Goal: Task Accomplishment & Management: Manage account settings

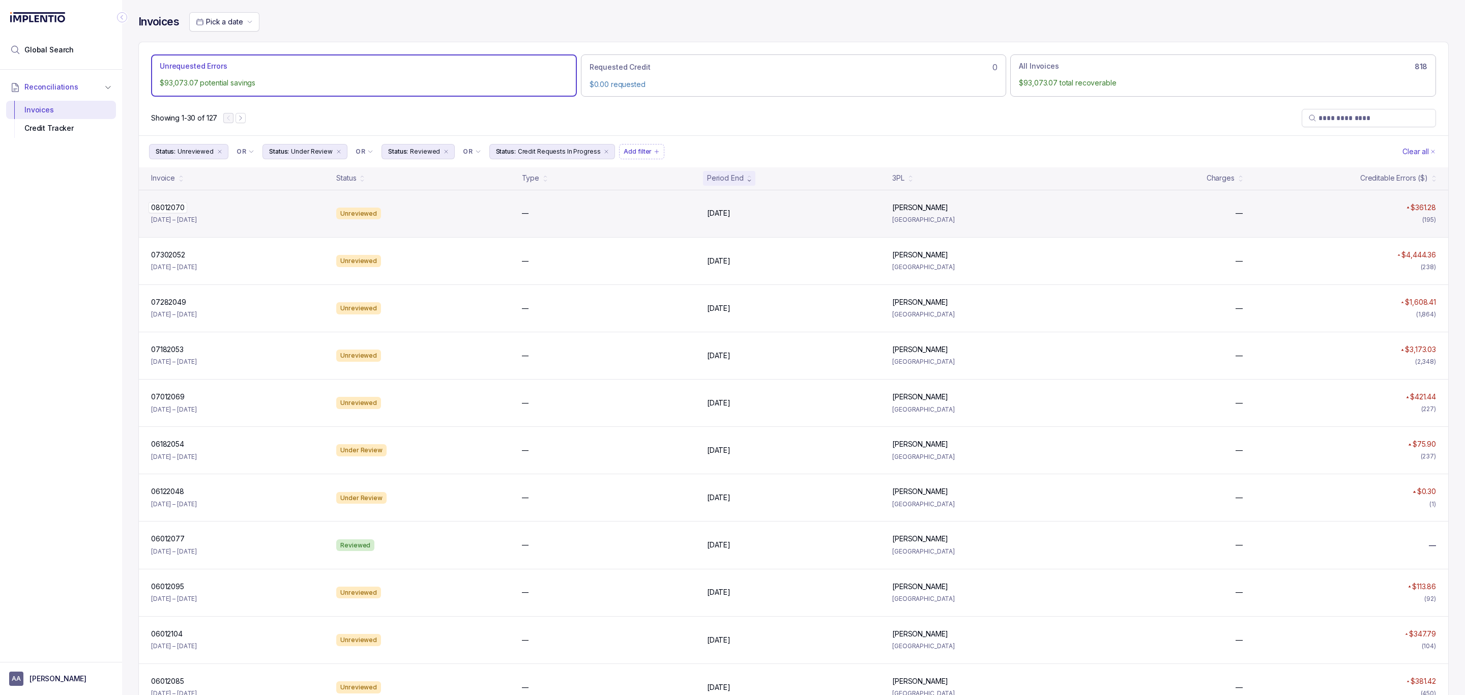
click at [161, 208] on p "08012070" at bounding box center [168, 207] width 39 height 11
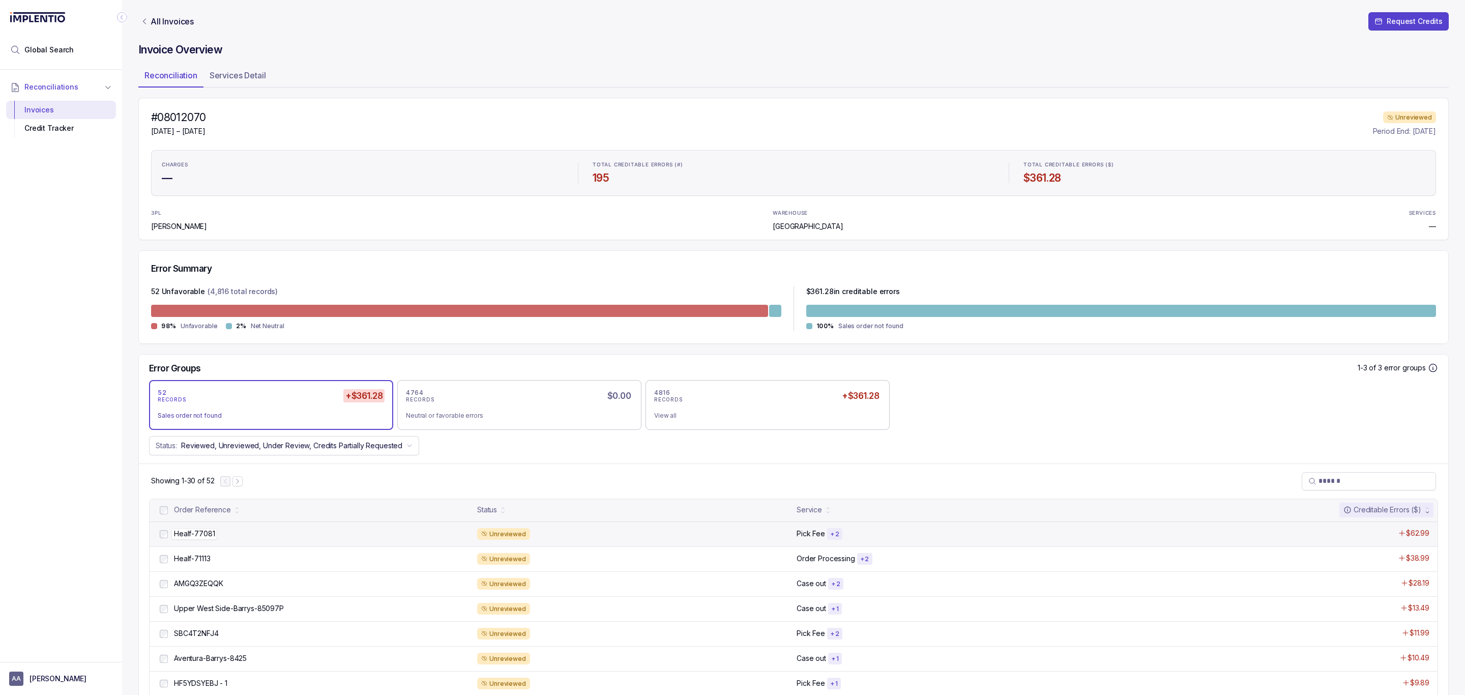
click at [201, 531] on p "Healf-77081" at bounding box center [194, 533] width 46 height 11
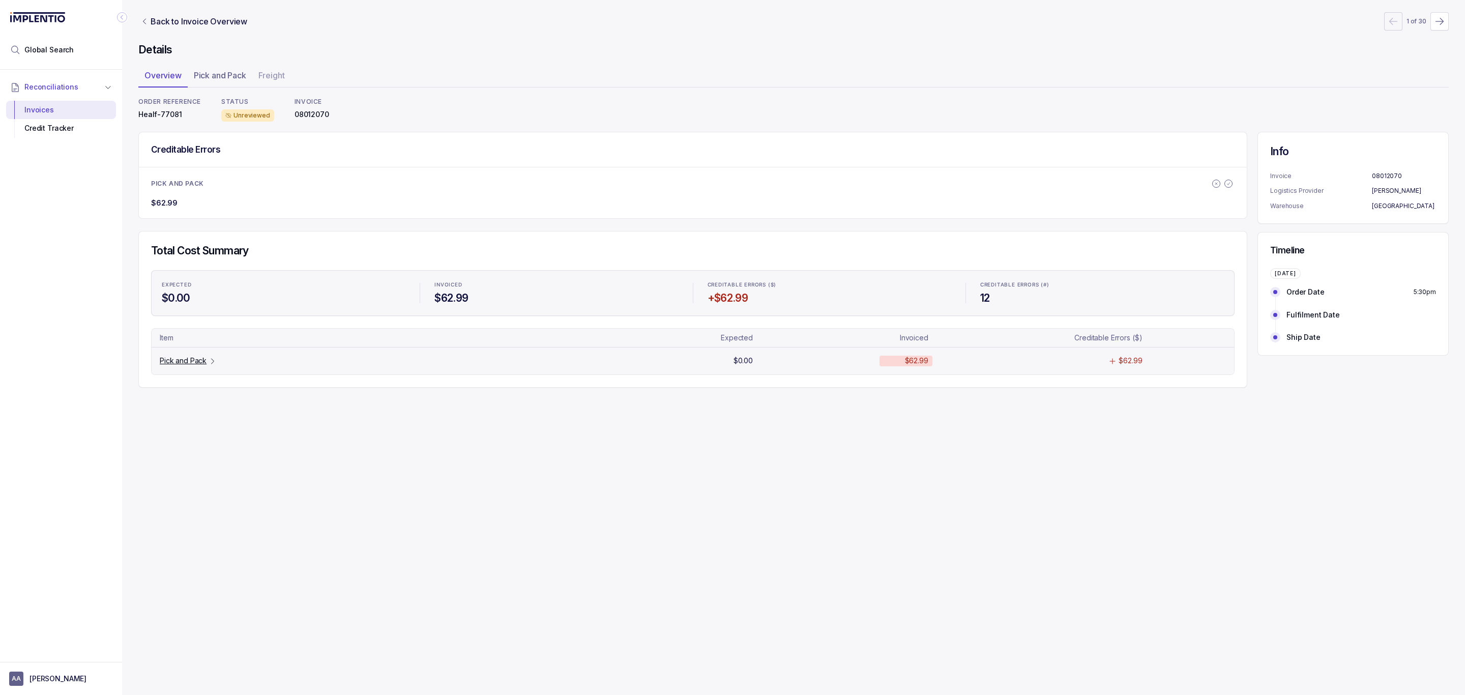
click at [200, 360] on p "Pick and Pack" at bounding box center [183, 360] width 47 height 10
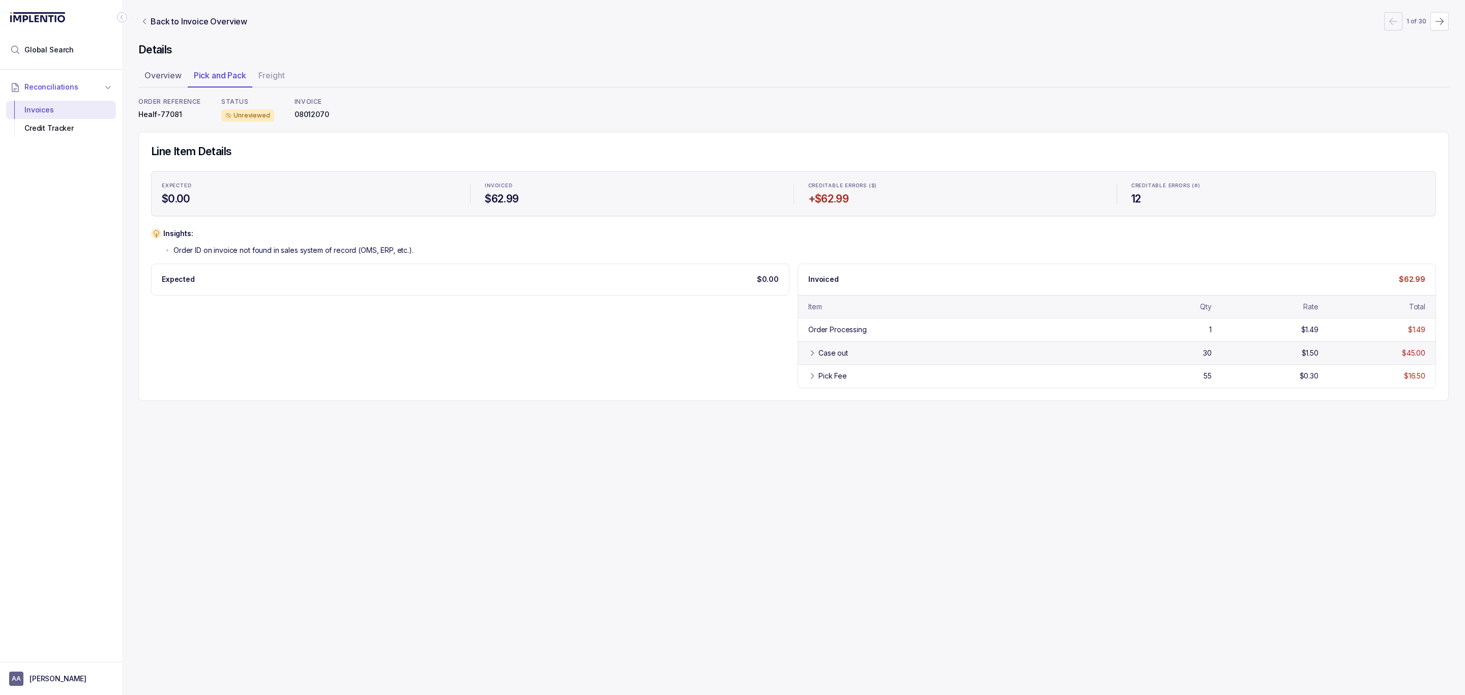
click at [813, 364] on div "Case out 30 $1.50 $45.00" at bounding box center [1116, 352] width 637 height 23
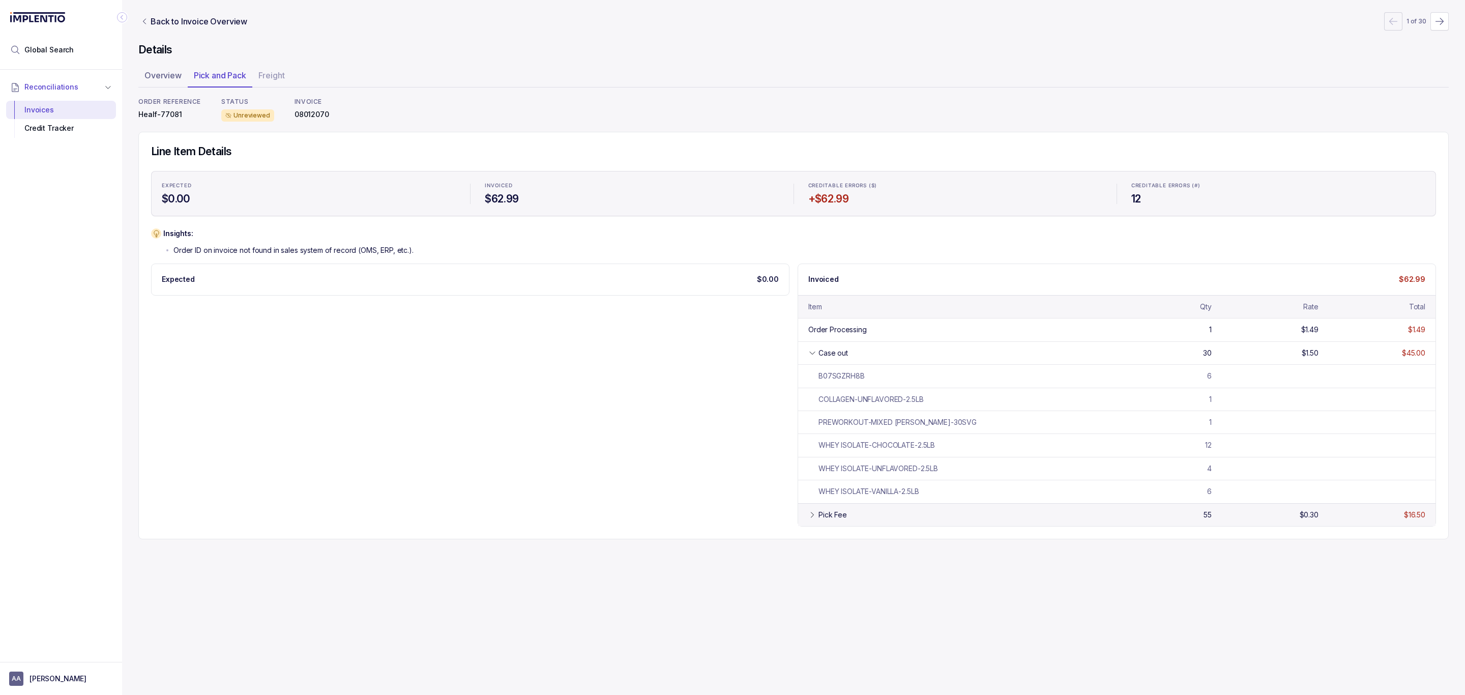
click at [818, 520] on div "Pick Fee" at bounding box center [832, 515] width 28 height 10
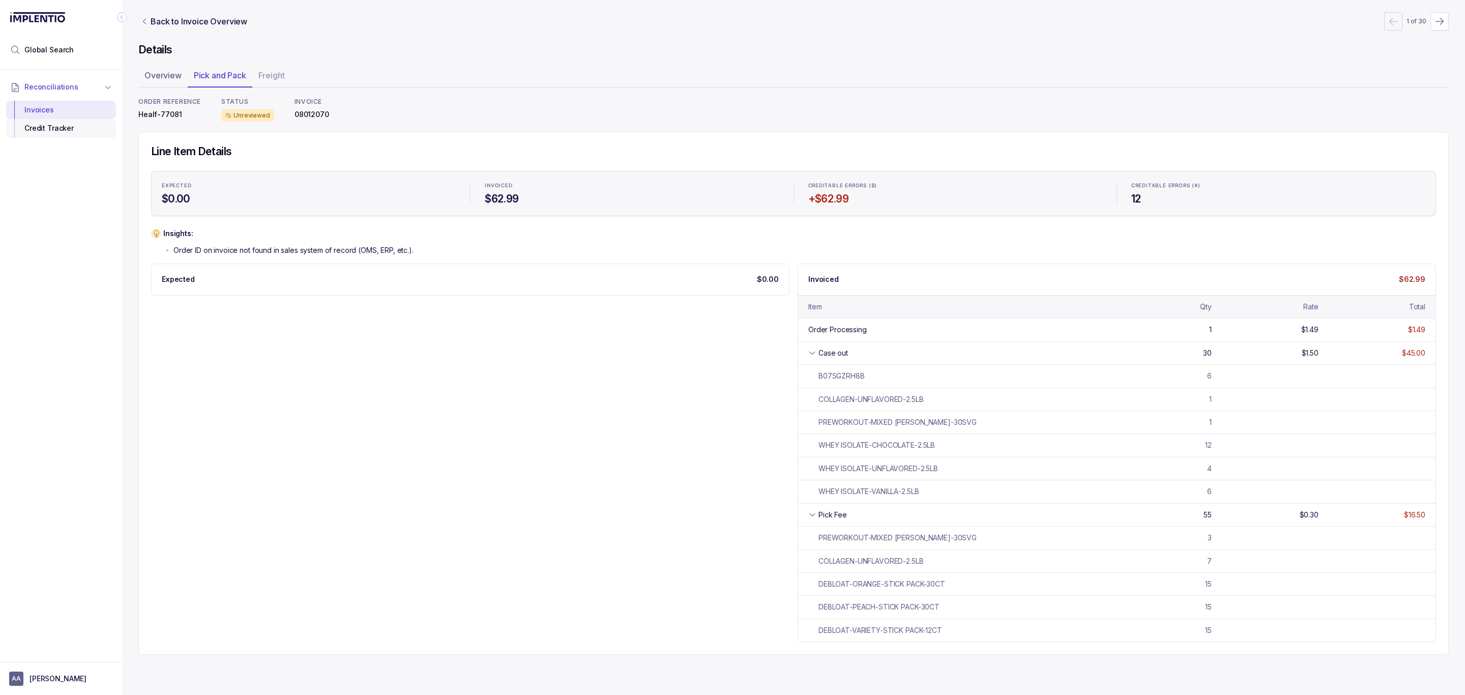
click at [60, 130] on div "Credit Tracker" at bounding box center [61, 128] width 94 height 18
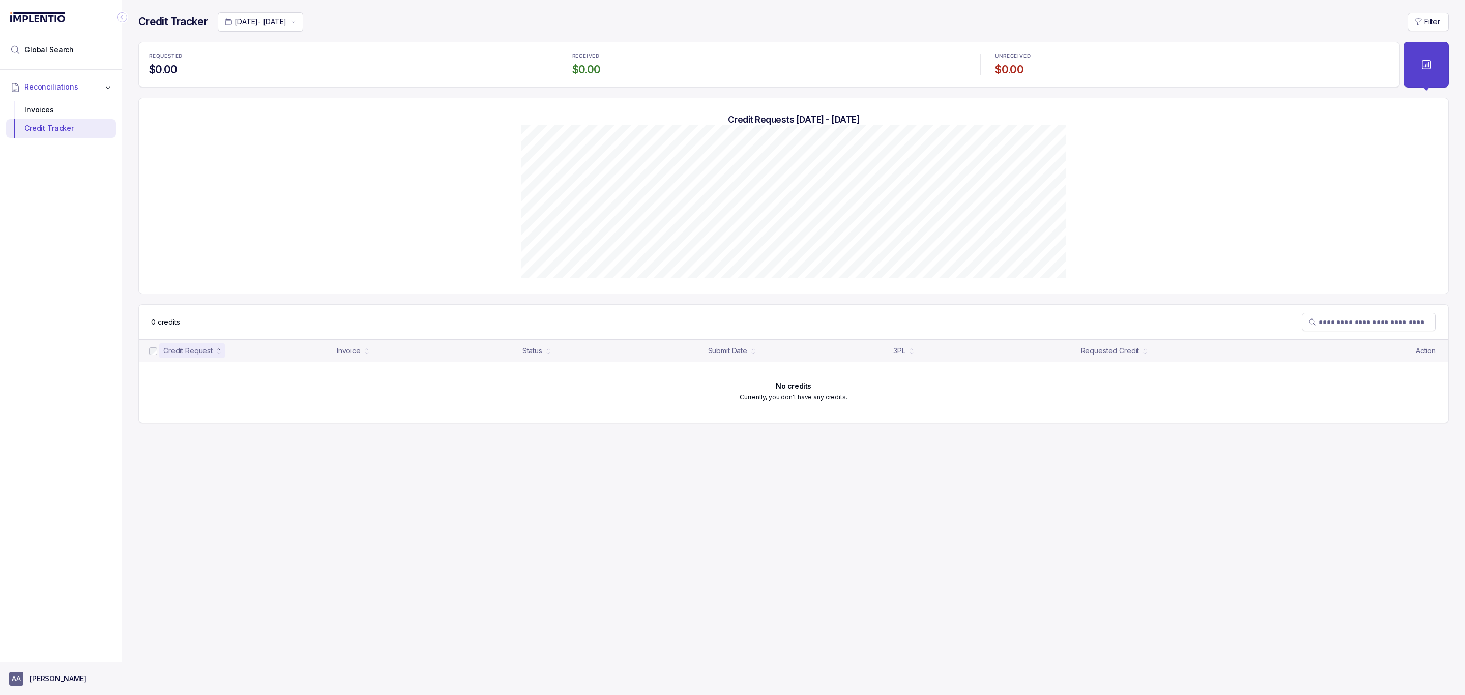
click at [62, 676] on p "[PERSON_NAME]" at bounding box center [57, 678] width 57 height 10
click at [60, 655] on p "Logout" at bounding box center [67, 656] width 84 height 10
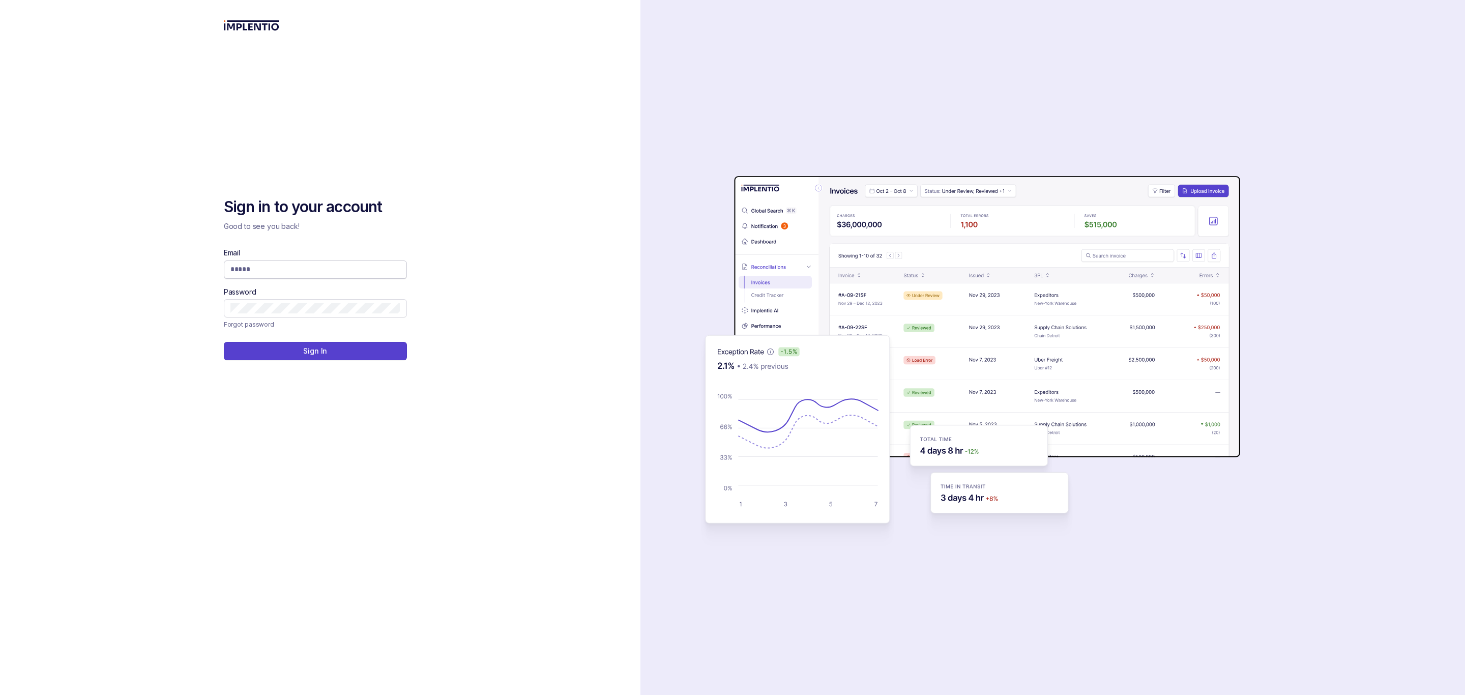
click at [241, 272] on input "Email" at bounding box center [315, 269] width 170 height 10
type input "**********"
